Goal: Task Accomplishment & Management: Manage account settings

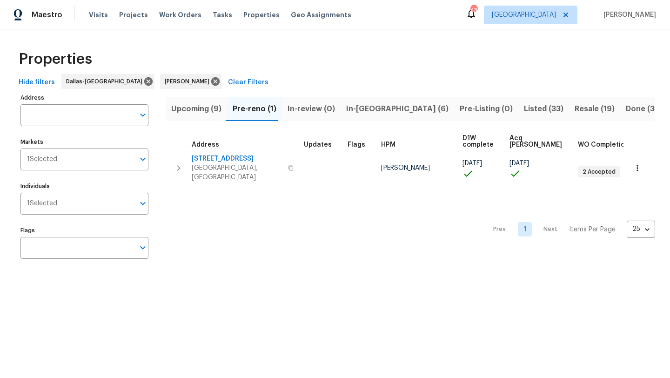
click at [277, 211] on div "Prev 1 Next Items Per Page 25 25 ​" at bounding box center [410, 226] width 489 height 83
click at [211, 106] on span "Upcoming (9)" at bounding box center [196, 108] width 50 height 13
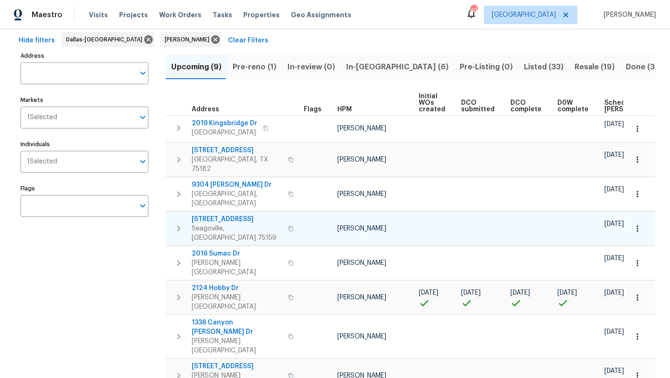
scroll to position [44, 0]
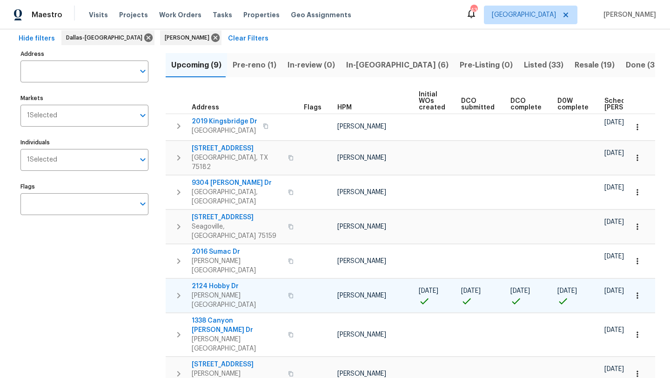
click at [230, 281] on span "2124 Hobby Dr" at bounding box center [237, 285] width 91 height 9
click at [637, 292] on icon "button" at bounding box center [636, 295] width 1 height 6
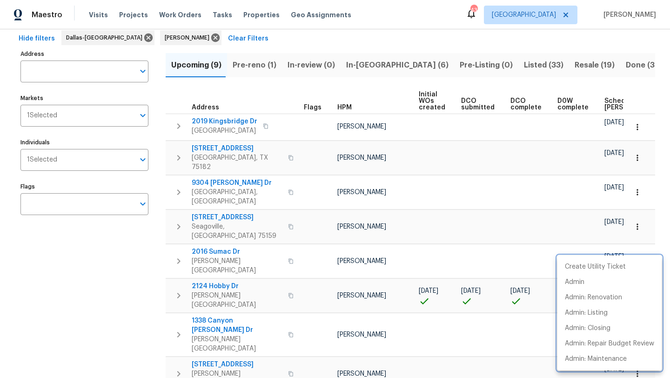
click at [576, 235] on div at bounding box center [335, 189] width 670 height 378
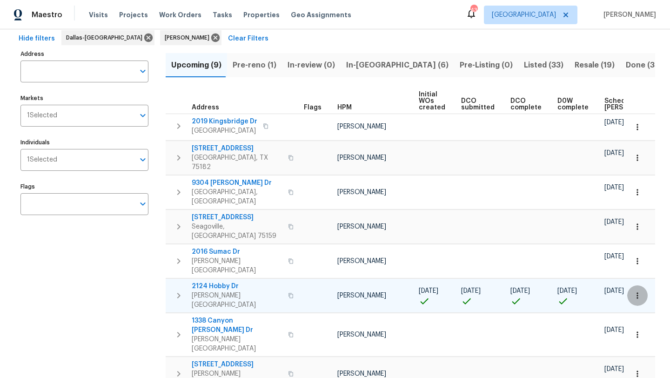
click at [636, 291] on icon "button" at bounding box center [636, 295] width 9 height 9
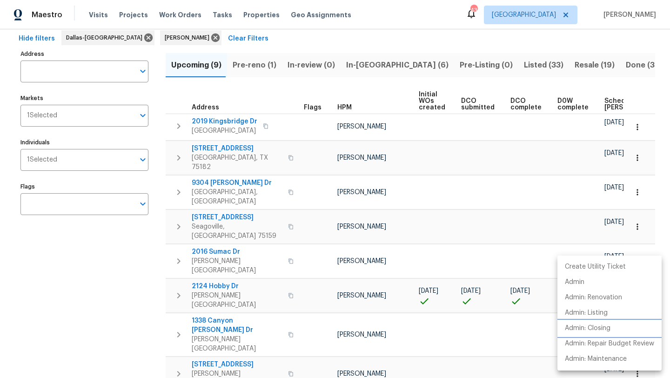
click at [600, 325] on p "Admin: Closing" at bounding box center [587, 328] width 46 height 10
